Goal: Information Seeking & Learning: Learn about a topic

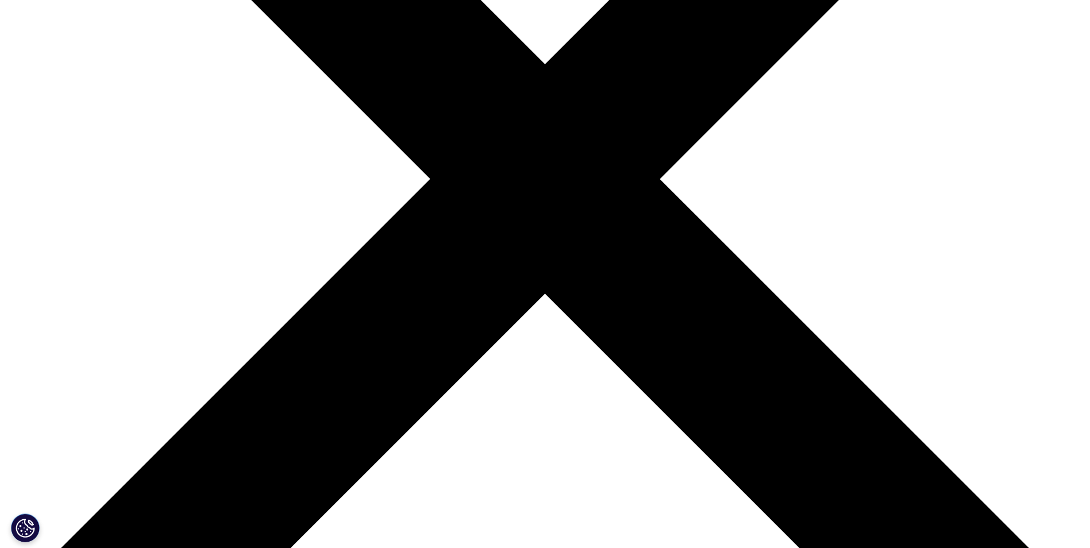
scroll to position [402, 0]
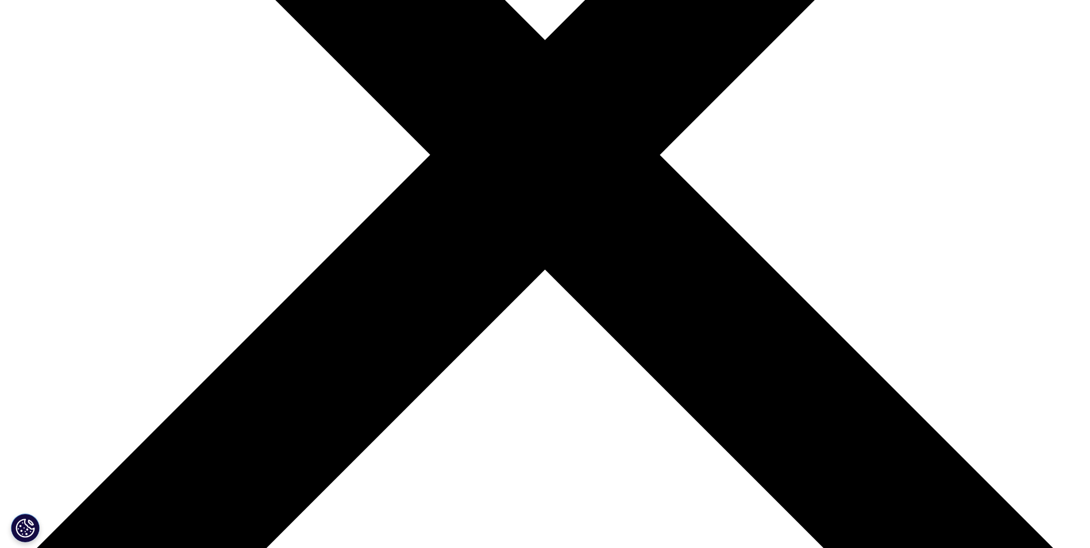
drag, startPoint x: 325, startPoint y: 234, endPoint x: 487, endPoint y: 262, distance: 164.4
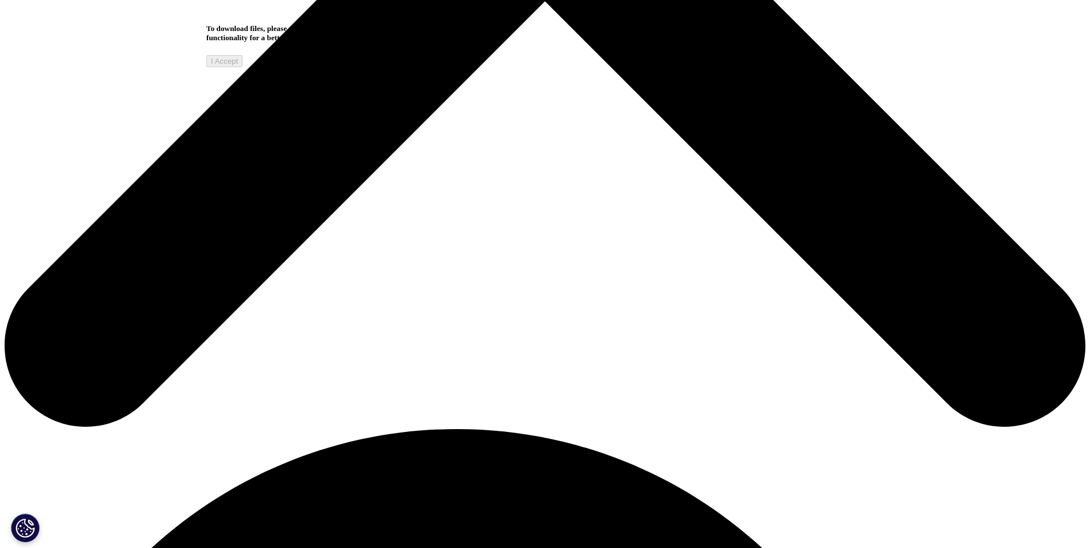
scroll to position [668, 0]
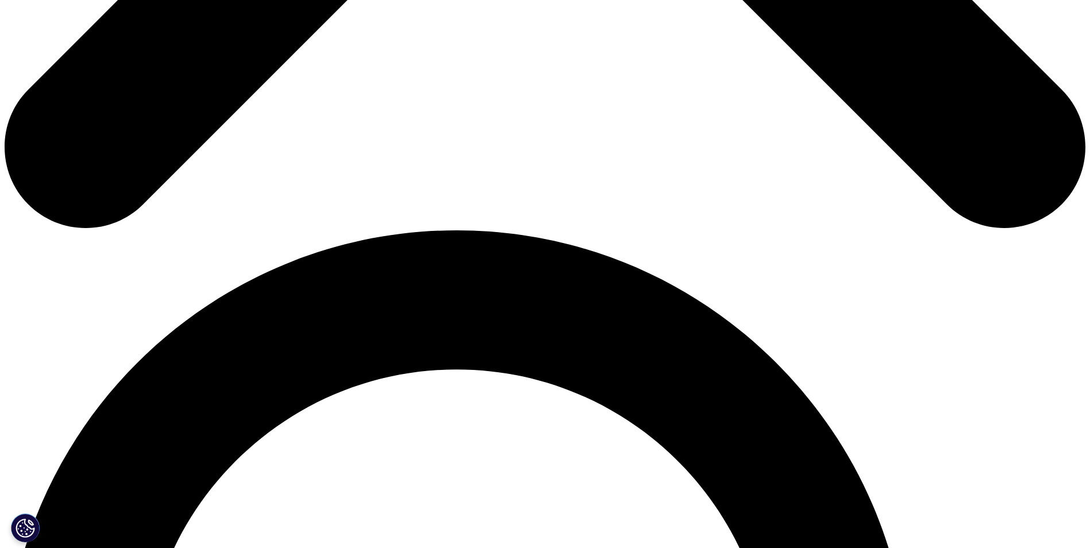
scroll to position [352, 0]
